Goal: Navigation & Orientation: Find specific page/section

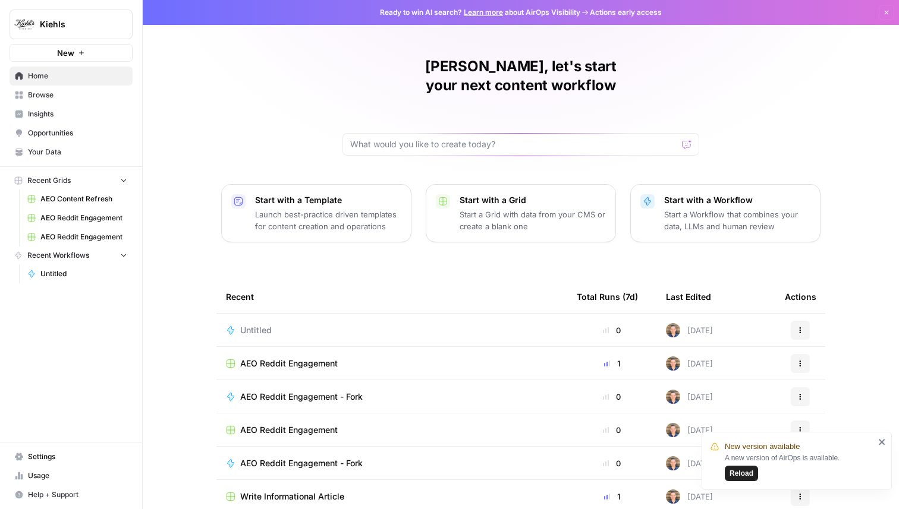
click at [748, 473] on span "Reload" at bounding box center [741, 473] width 24 height 11
click at [92, 143] on link "Your Data" at bounding box center [71, 152] width 123 height 19
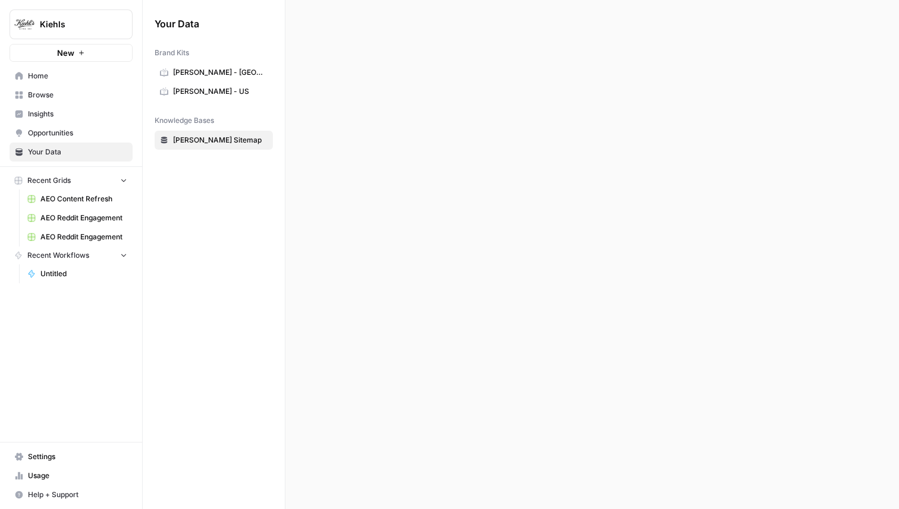
click at [92, 135] on span "Opportunities" at bounding box center [77, 133] width 99 height 11
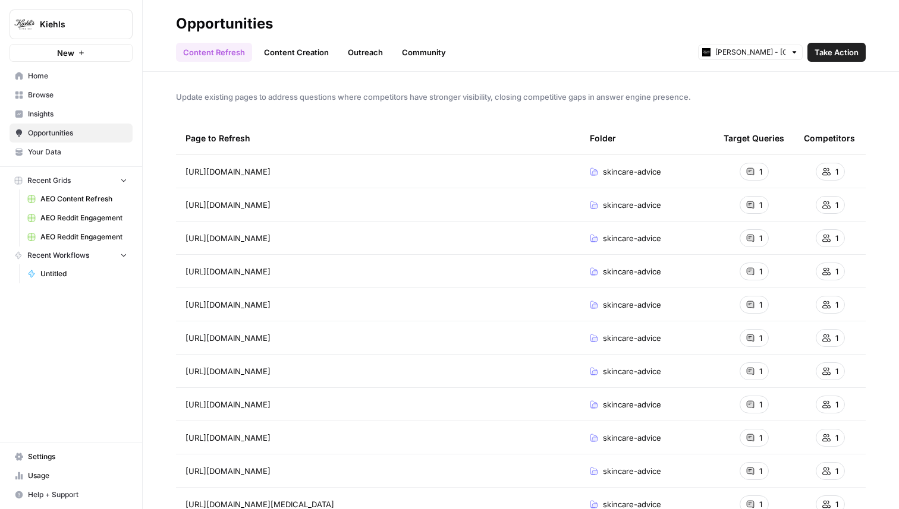
click at [279, 53] on link "Content Creation" at bounding box center [296, 52] width 79 height 19
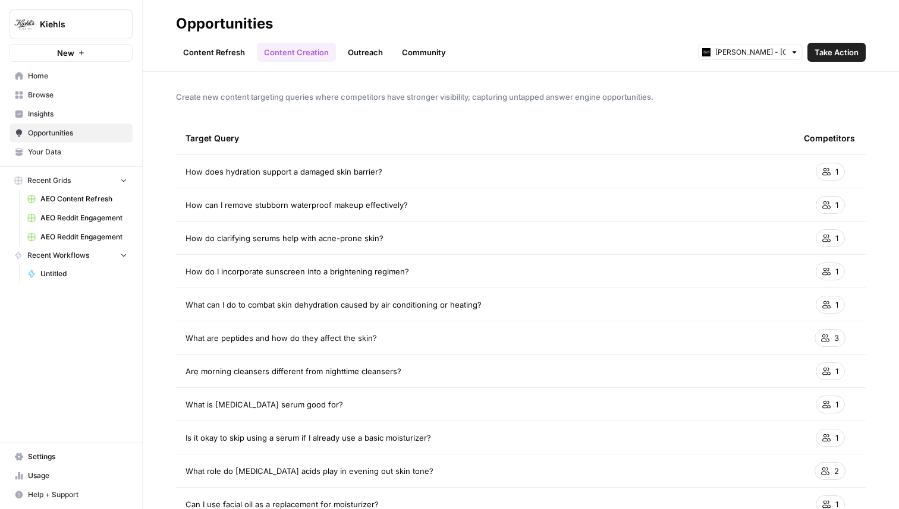
click at [366, 51] on link "Outreach" at bounding box center [365, 52] width 49 height 19
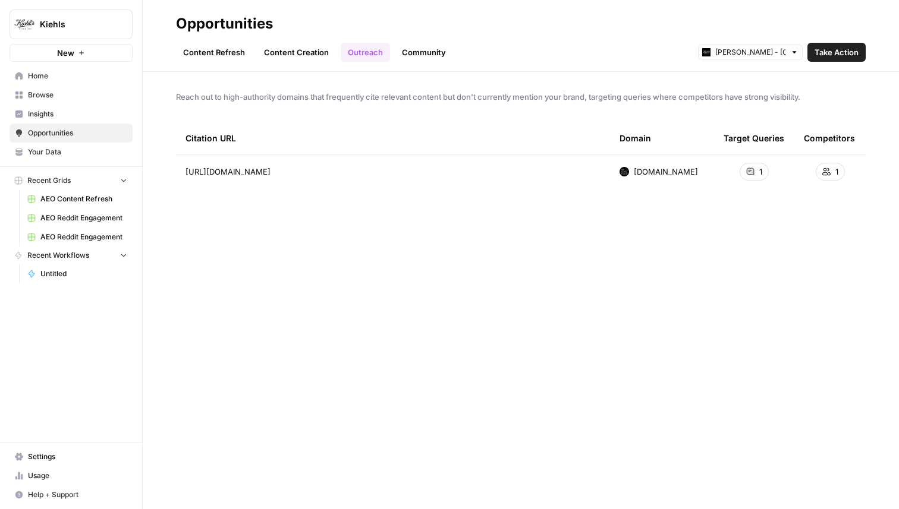
click at [412, 41] on div "Content Refresh Content Creation Outreach Community [PERSON_NAME] - [GEOGRAPHIC…" at bounding box center [521, 47] width 690 height 29
click at [413, 45] on link "Community" at bounding box center [424, 52] width 58 height 19
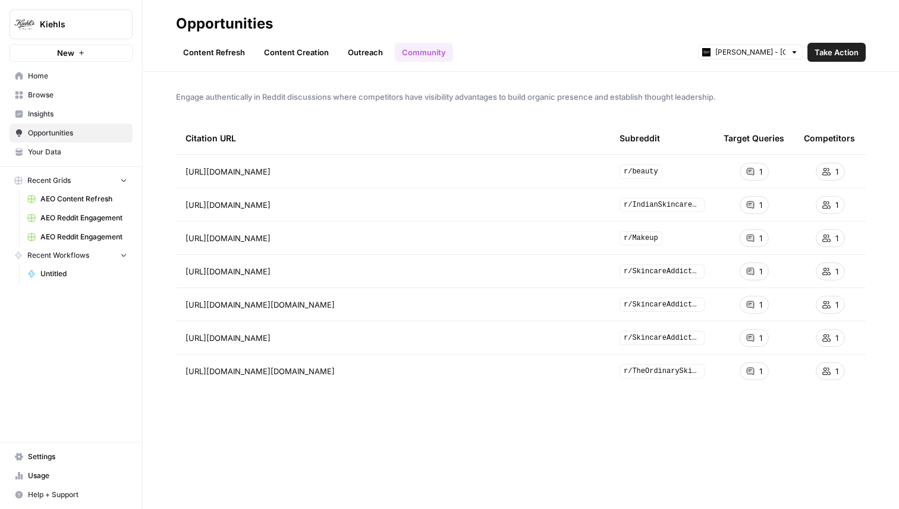
click at [221, 70] on header "Opportunities Content Refresh Content Creation Outreach Community [PERSON_NAME]…" at bounding box center [521, 36] width 756 height 72
click at [221, 55] on link "Content Refresh" at bounding box center [214, 52] width 76 height 19
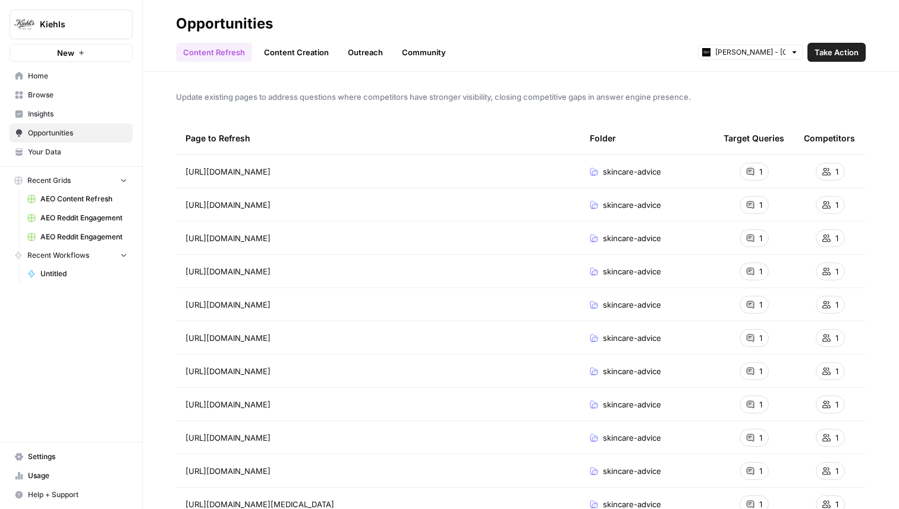
click at [52, 114] on span "Insights" at bounding box center [77, 114] width 99 height 11
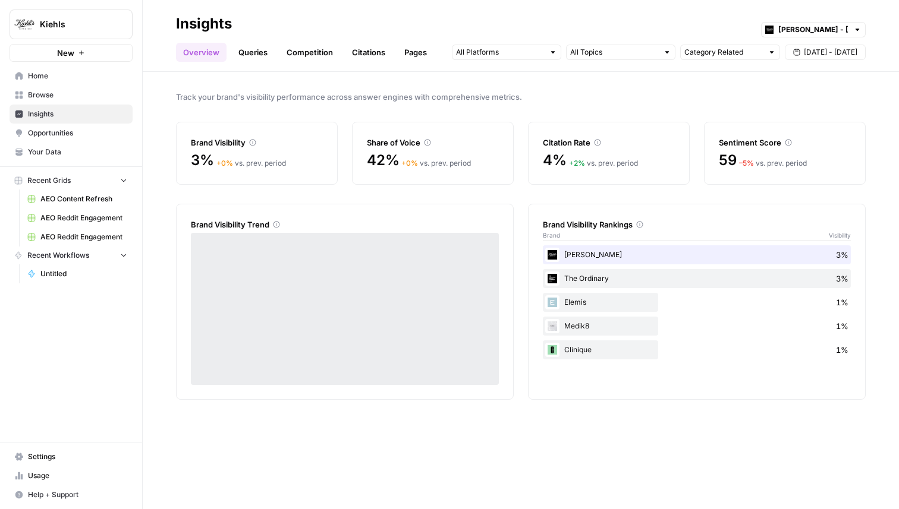
click at [374, 56] on link "Citations" at bounding box center [369, 52] width 48 height 19
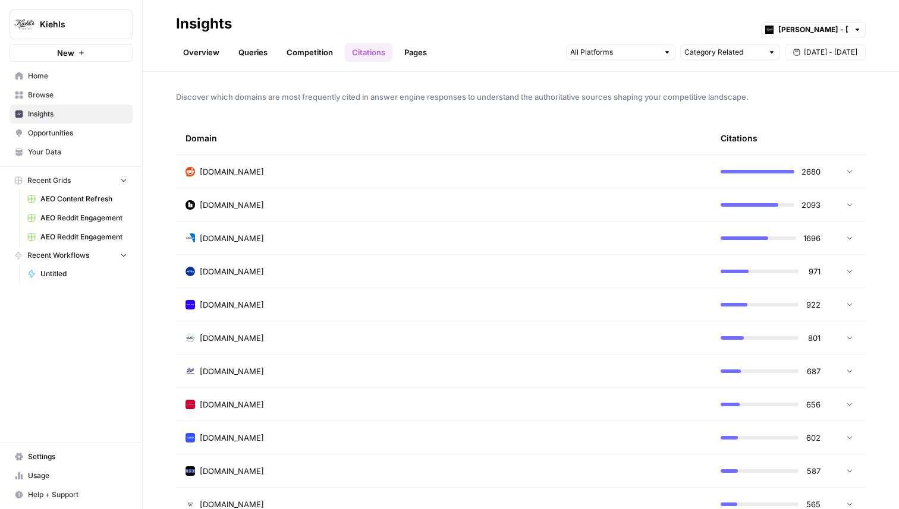
click at [413, 50] on link "Pages" at bounding box center [415, 52] width 37 height 19
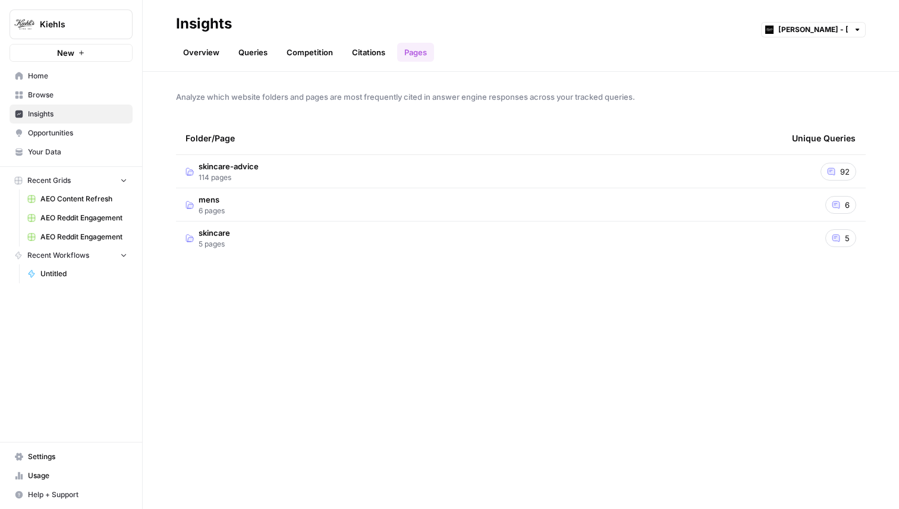
click at [340, 179] on td "skincare-advice 114 pages" at bounding box center [479, 171] width 606 height 33
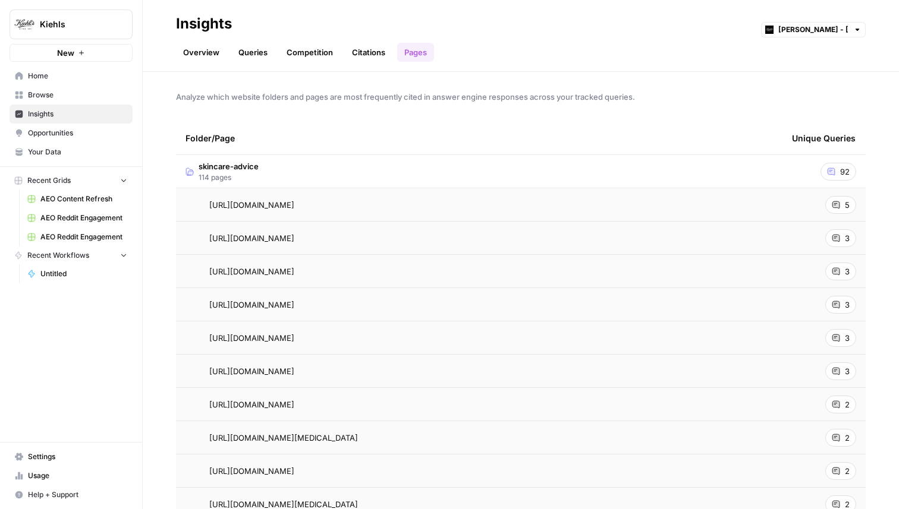
click at [848, 209] on span "5" at bounding box center [847, 205] width 5 height 12
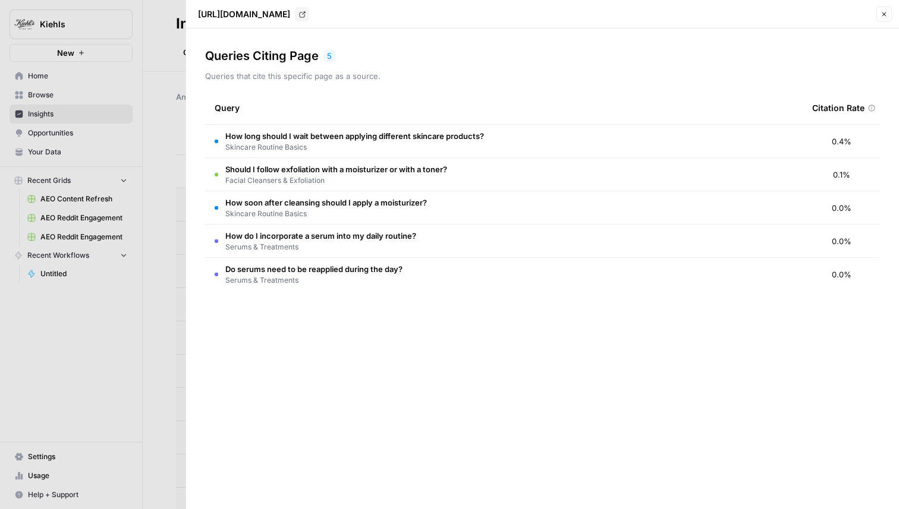
click at [887, 14] on span "Close" at bounding box center [887, 14] width 1 height 1
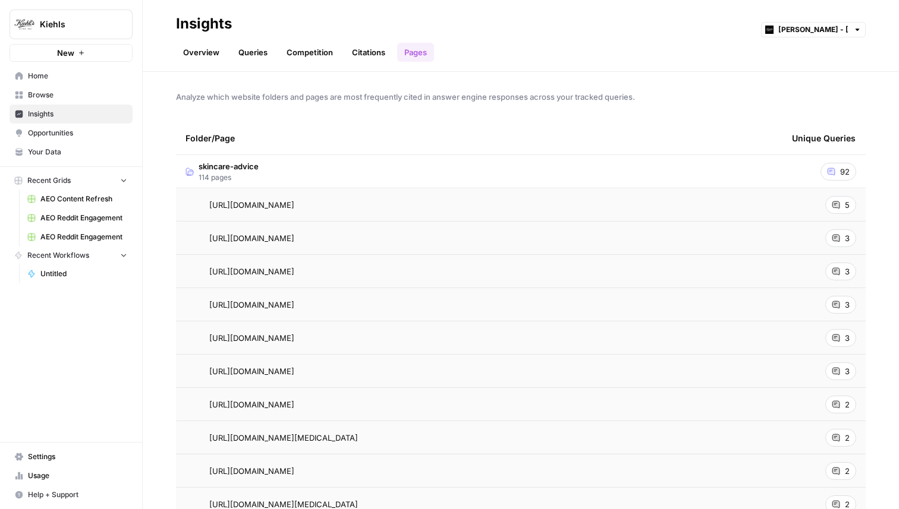
click at [294, 202] on span "[URL][DOMAIN_NAME]" at bounding box center [251, 205] width 85 height 12
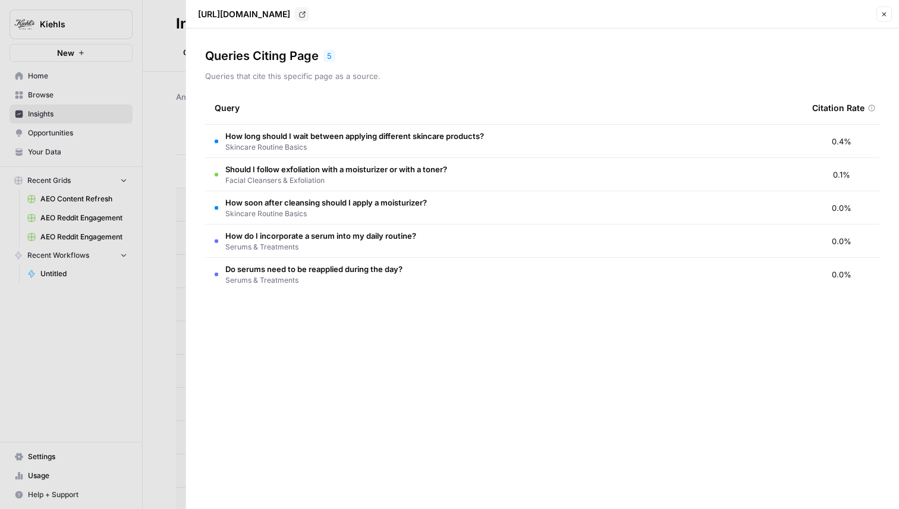
click at [885, 18] on button "Close" at bounding box center [883, 14] width 15 height 15
